Goal: Transaction & Acquisition: Purchase product/service

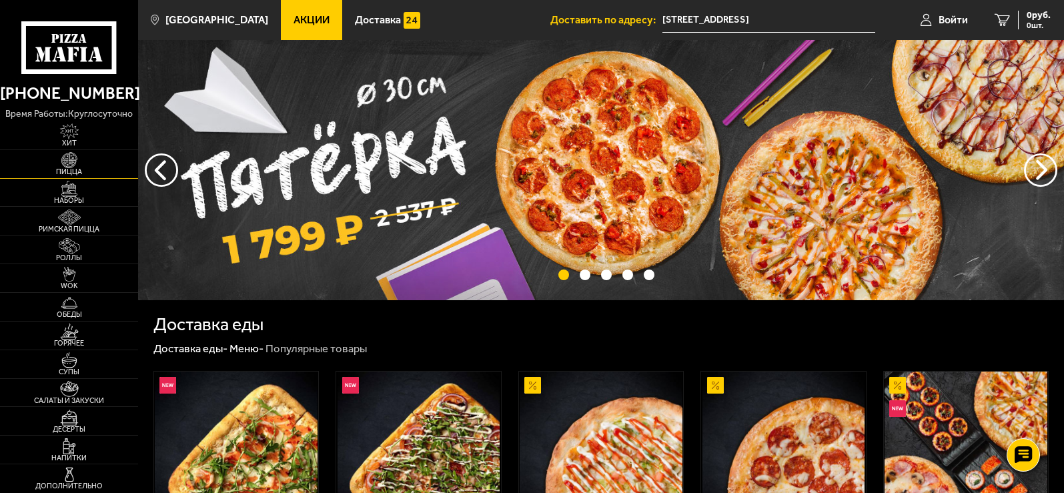
click at [66, 169] on span "Пицца" at bounding box center [69, 171] width 138 height 7
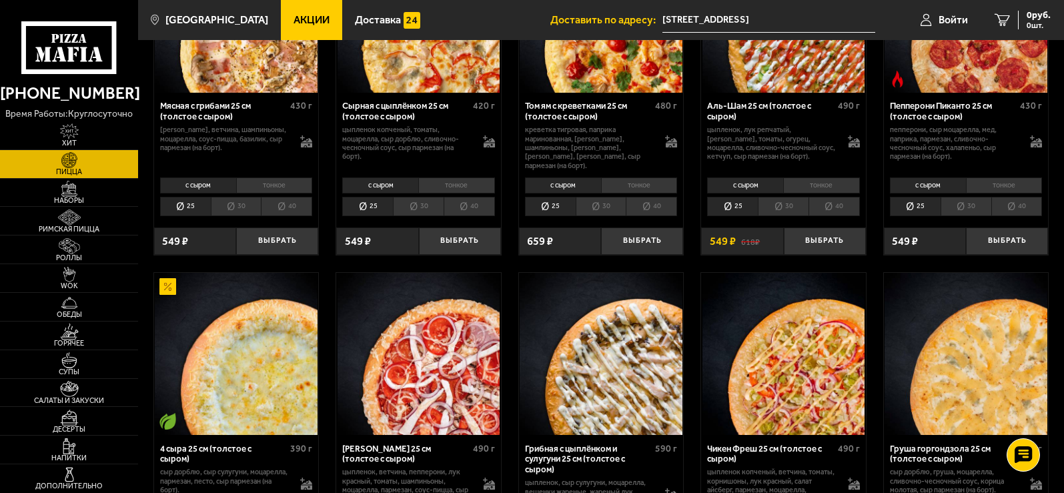
scroll to position [667, 0]
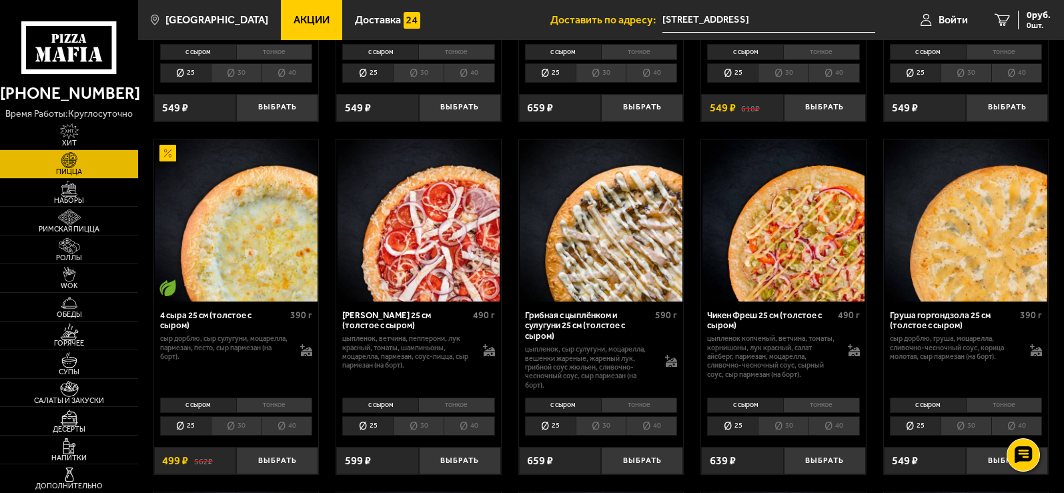
click at [295, 420] on li "40" at bounding box center [286, 425] width 51 height 19
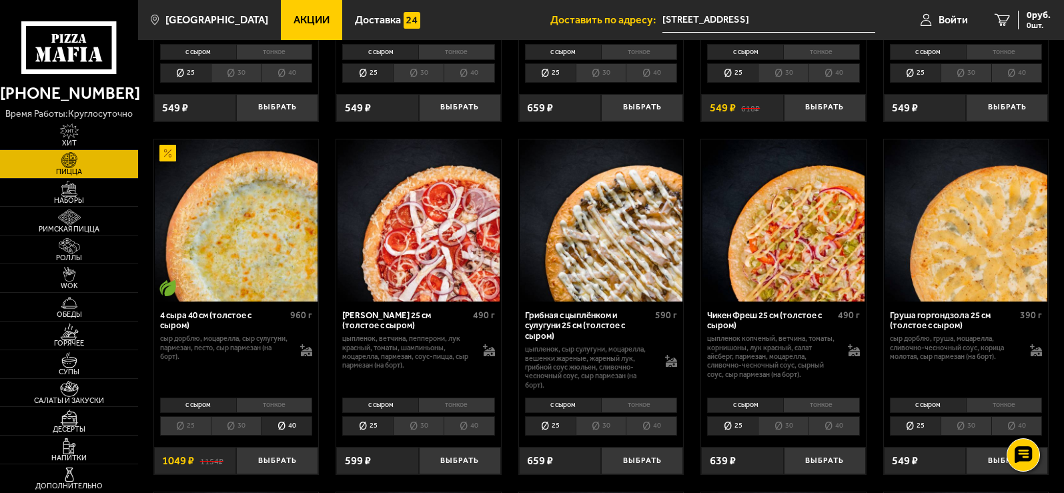
click at [282, 400] on li "тонкое" at bounding box center [274, 406] width 77 height 16
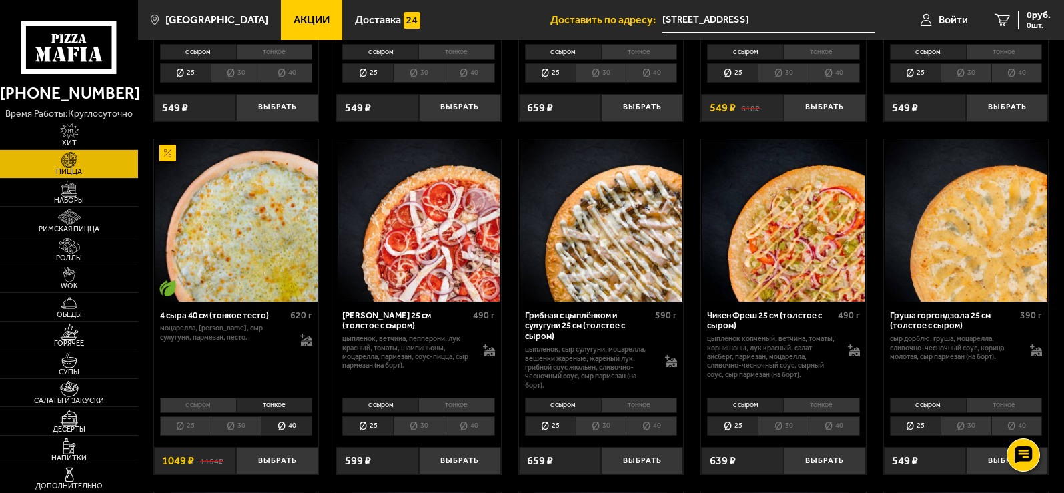
click at [208, 398] on li "с сыром" at bounding box center [198, 406] width 76 height 16
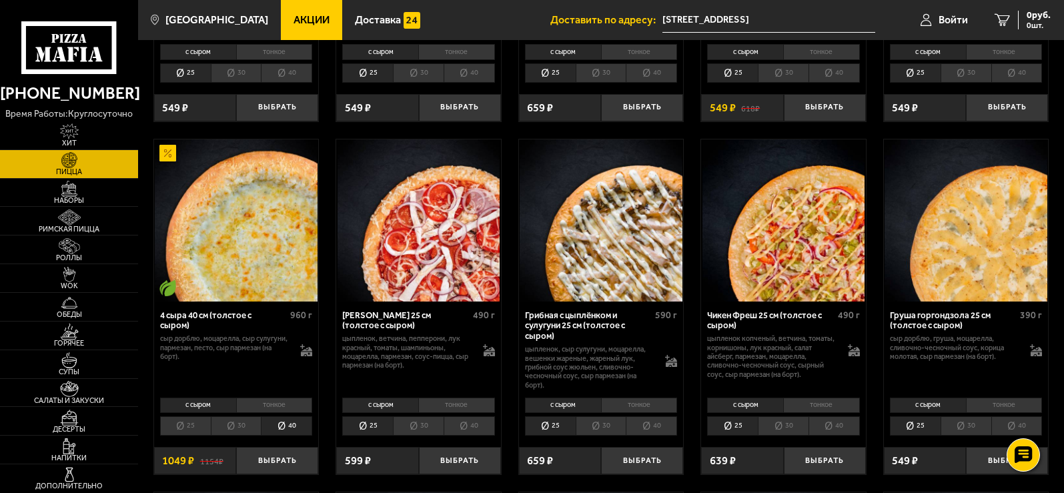
click at [274, 400] on li "тонкое" at bounding box center [274, 406] width 77 height 16
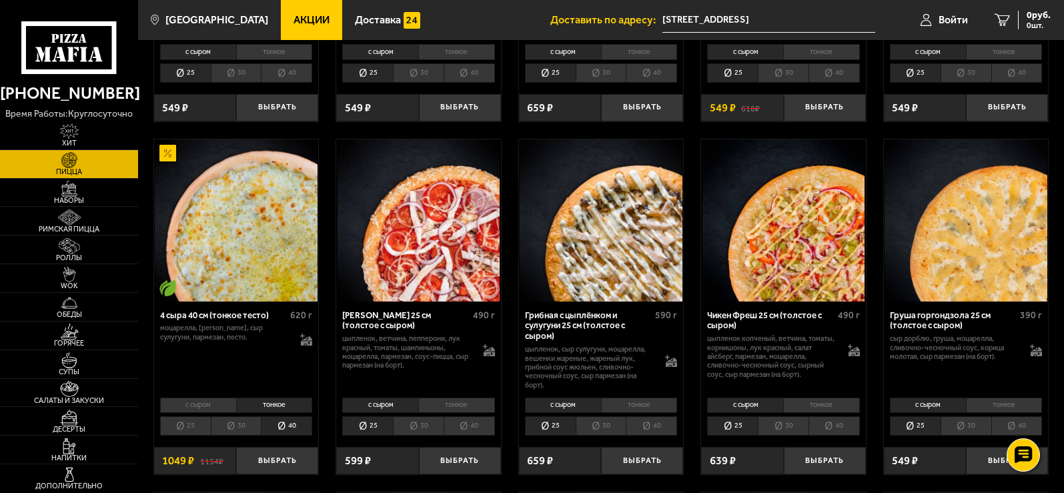
click at [214, 400] on li "с сыром" at bounding box center [198, 406] width 76 height 16
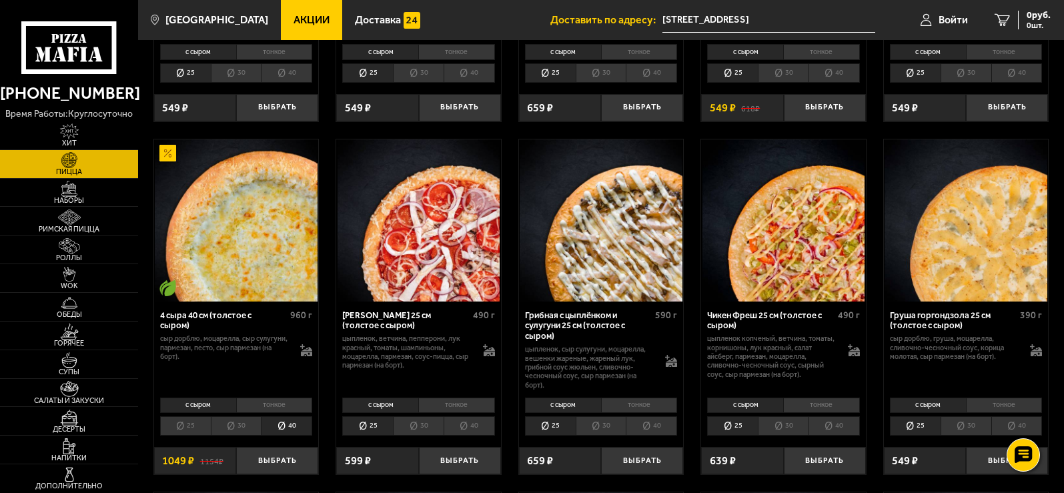
click at [274, 398] on li "тонкое" at bounding box center [274, 406] width 77 height 16
